Goal: Task Accomplishment & Management: Manage account settings

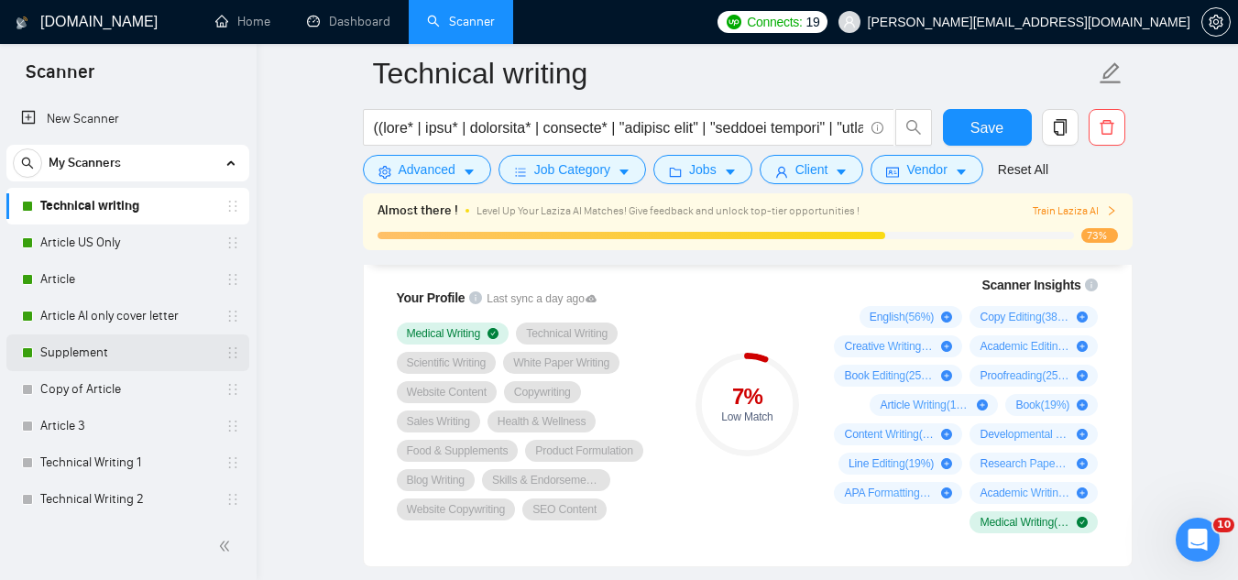
click at [102, 348] on link "Supplement" at bounding box center [127, 352] width 174 height 37
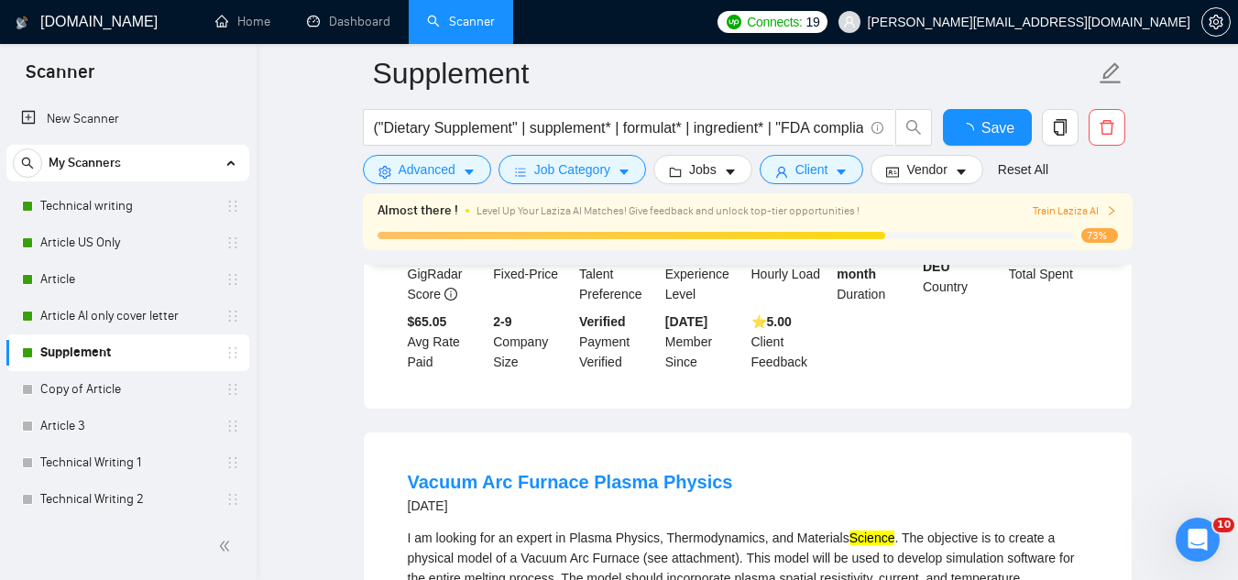
scroll to position [1258, 0]
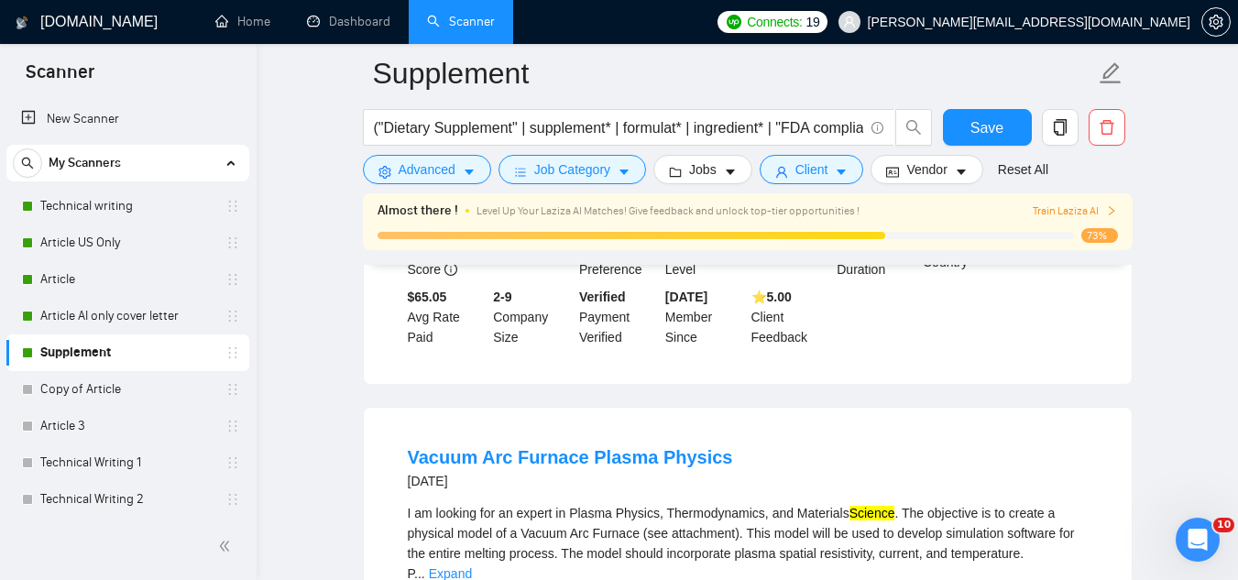
drag, startPoint x: 1157, startPoint y: 274, endPoint x: 1236, endPoint y: 192, distance: 113.4
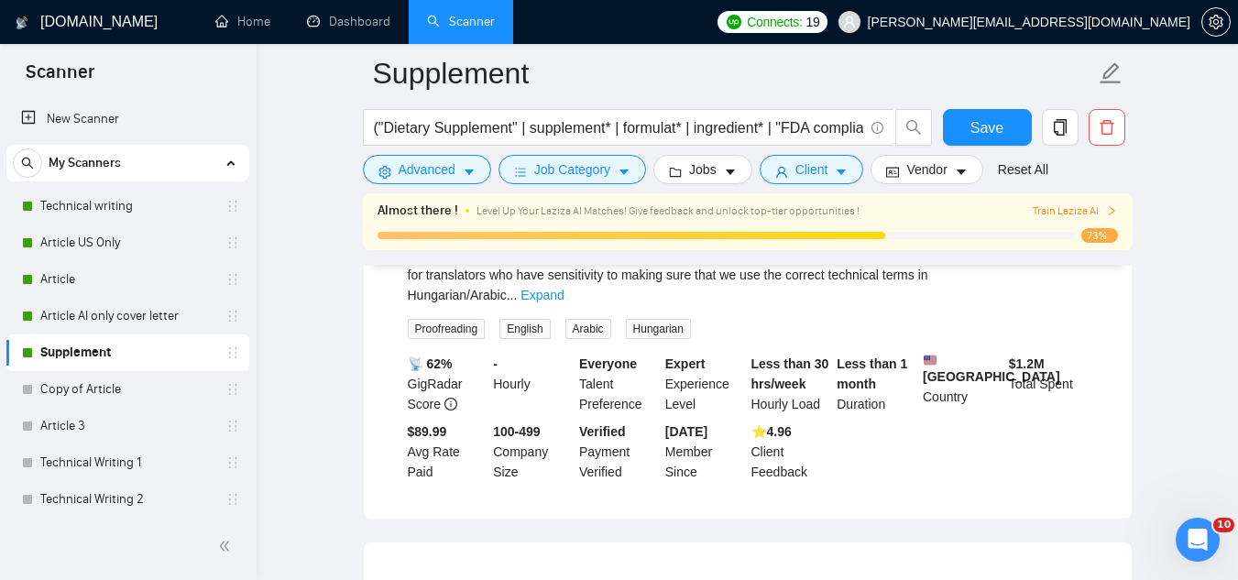
scroll to position [1974, 0]
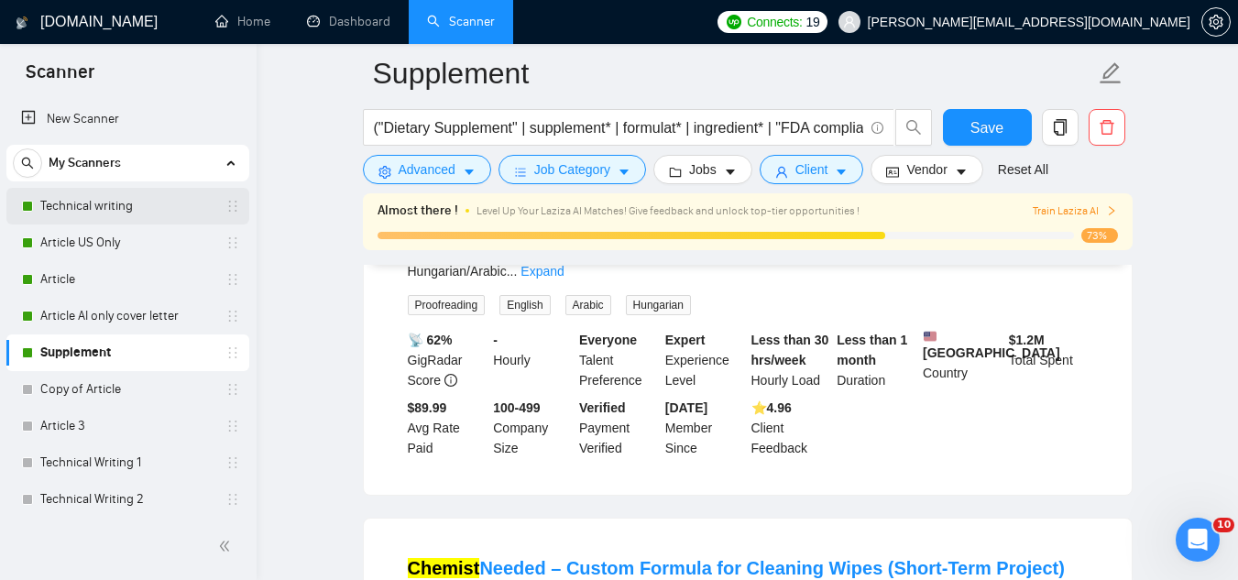
click at [81, 216] on link "Technical writing" at bounding box center [127, 206] width 174 height 37
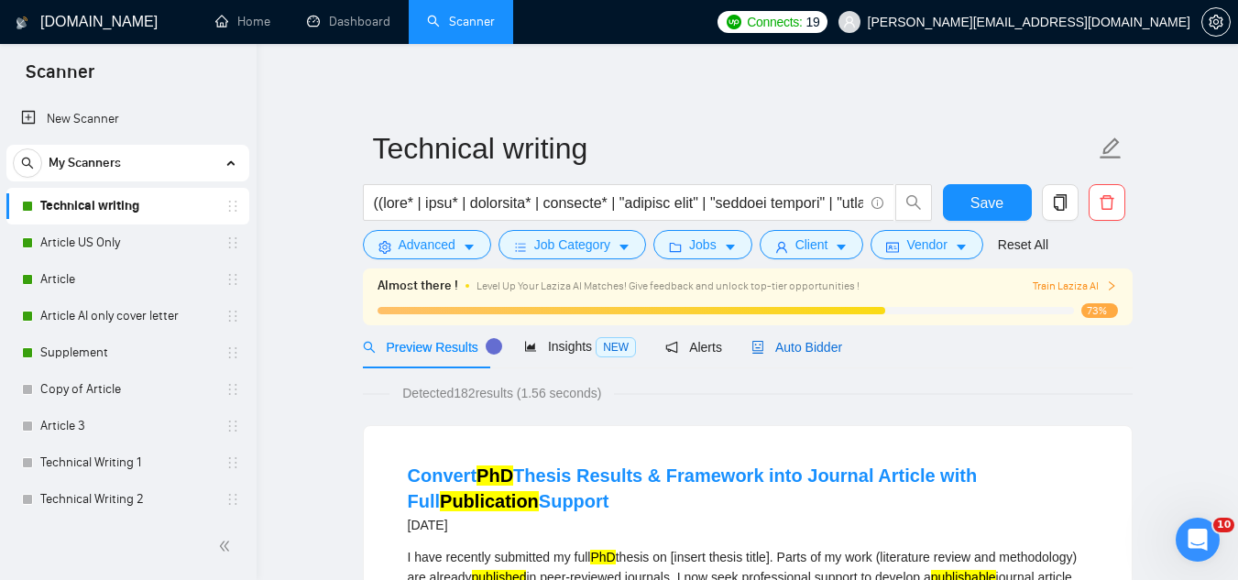
click at [800, 345] on span "Auto Bidder" at bounding box center [796, 347] width 91 height 15
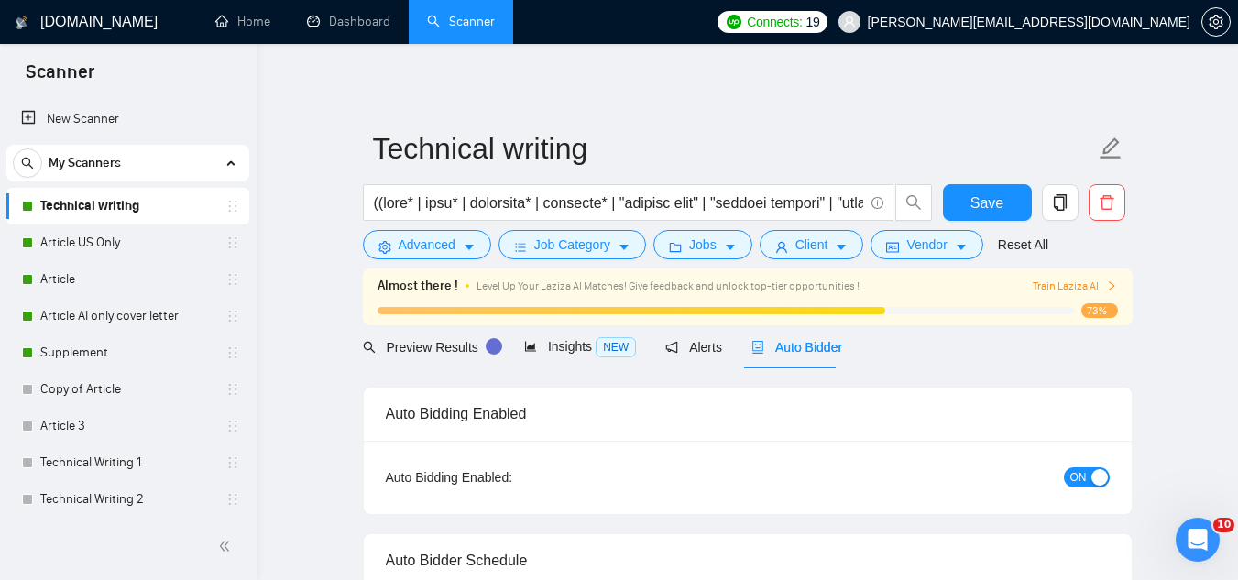
checkbox input "true"
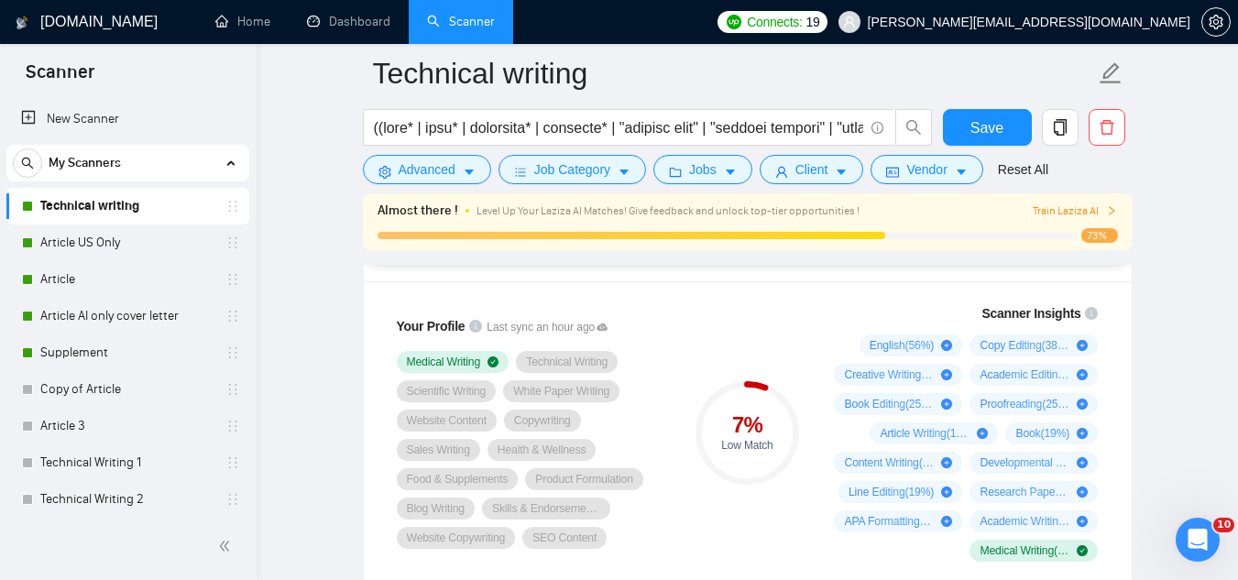
scroll to position [1232, 0]
